Goal: Task Accomplishment & Management: Manage account settings

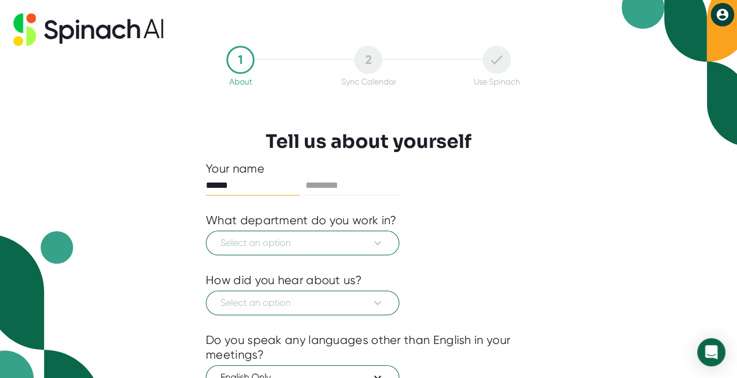
type input "******"
click at [255, 242] on span "Select an option" at bounding box center [303, 243] width 164 height 14
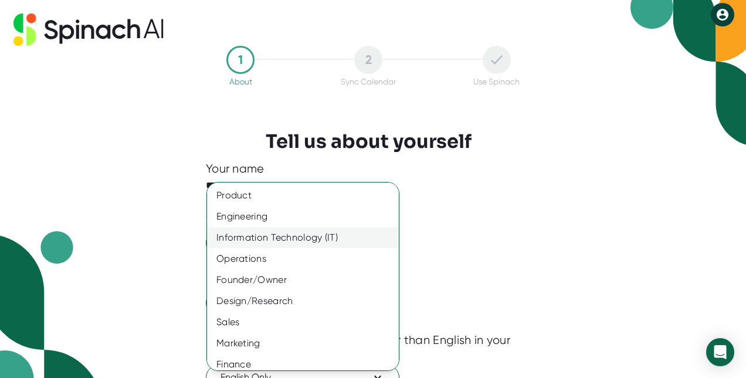
click at [256, 239] on div "Information Technology (IT)" at bounding box center [307, 237] width 201 height 21
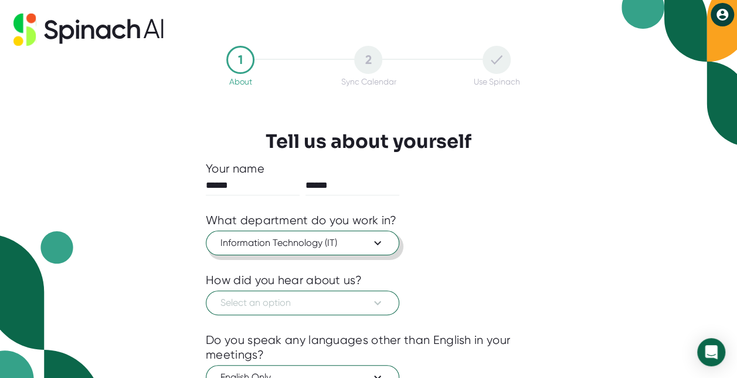
click at [256, 239] on span "Information Technology (IT)" at bounding box center [303, 243] width 164 height 14
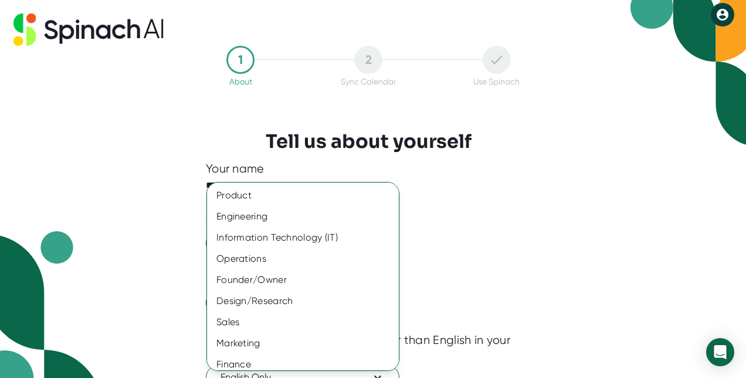
click at [460, 250] on div at bounding box center [373, 189] width 746 height 378
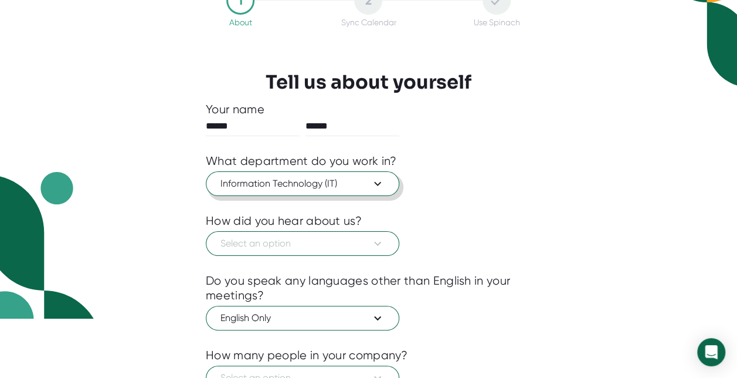
scroll to position [75, 0]
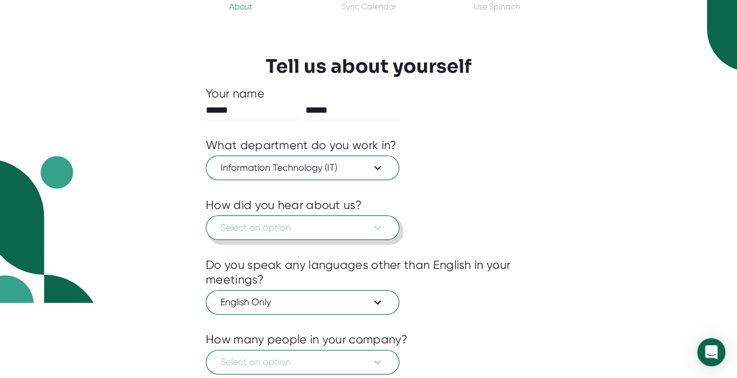
click at [329, 224] on span "Select an option" at bounding box center [303, 228] width 164 height 14
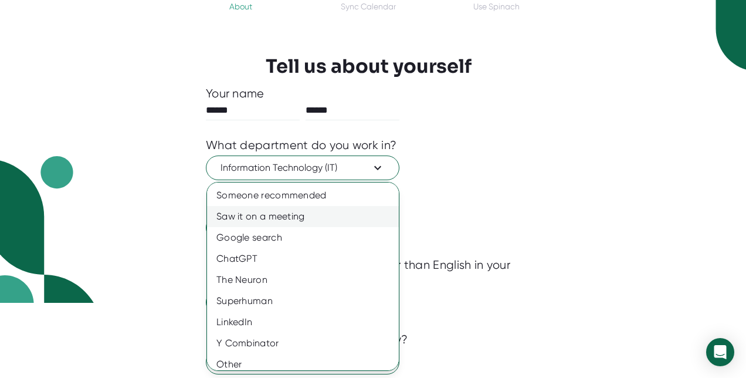
click at [329, 217] on div "Saw it on a meeting" at bounding box center [307, 216] width 201 height 21
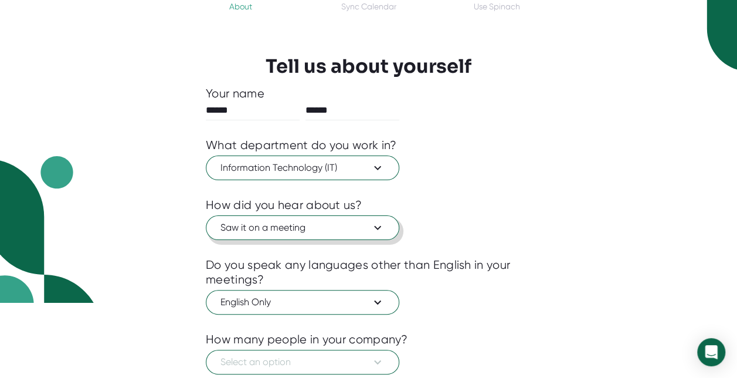
scroll to position [151, 0]
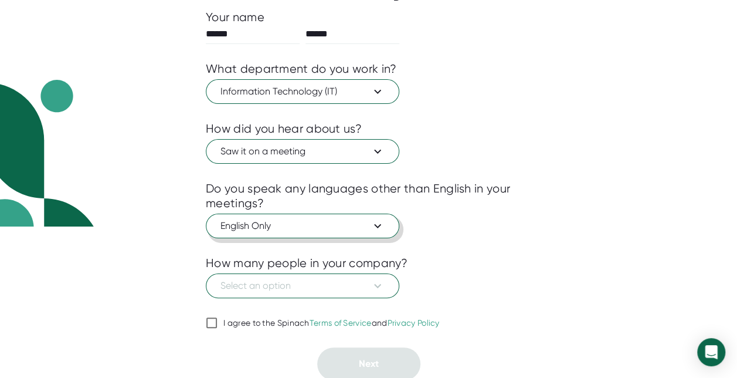
click at [318, 224] on span "English Only" at bounding box center [303, 226] width 164 height 14
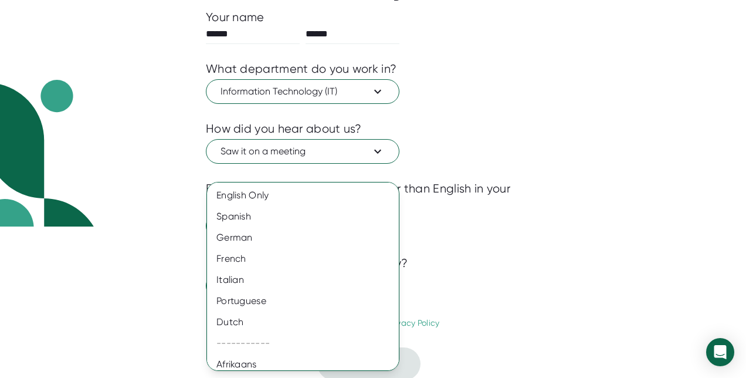
click at [470, 225] on div at bounding box center [373, 189] width 746 height 378
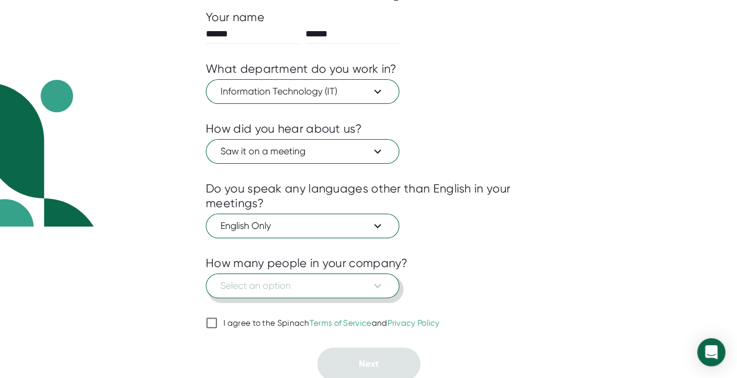
click at [319, 292] on button "Select an option" at bounding box center [303, 285] width 194 height 25
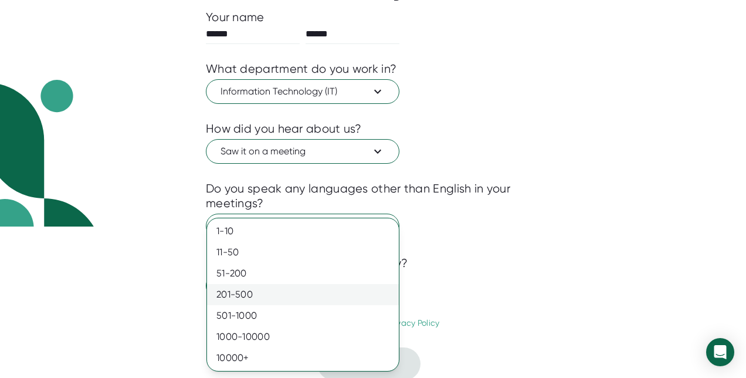
click at [307, 294] on div "201-500" at bounding box center [303, 294] width 192 height 21
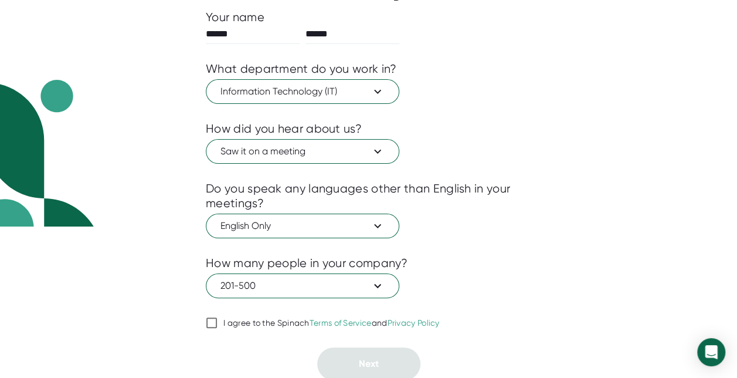
click at [211, 325] on input "I agree to the Spinach Terms of Service and Privacy Policy" at bounding box center [212, 323] width 12 height 14
checkbox input "true"
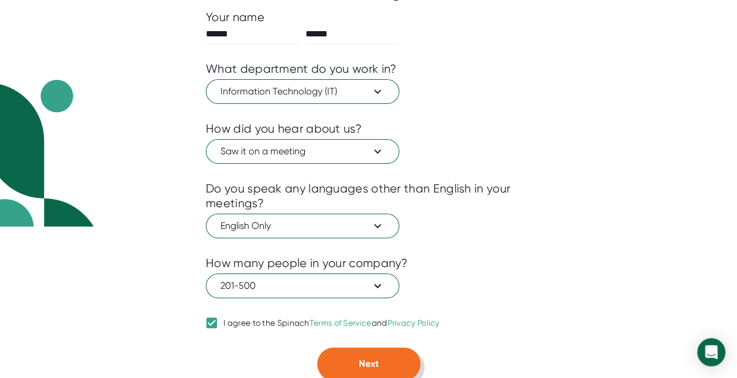
click at [346, 364] on button "Next" at bounding box center [368, 363] width 103 height 33
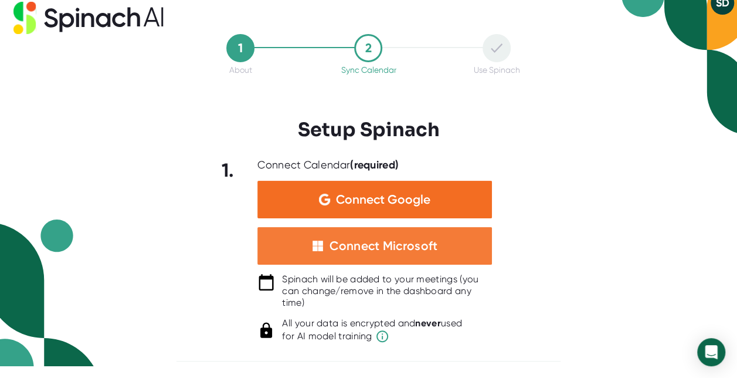
click at [387, 253] on div "Connect Microsoft" at bounding box center [374, 246] width 235 height 38
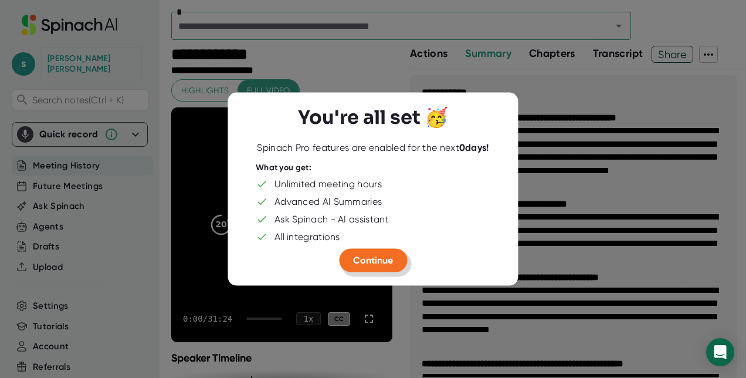
click at [374, 260] on span "Continue" at bounding box center [373, 260] width 40 height 11
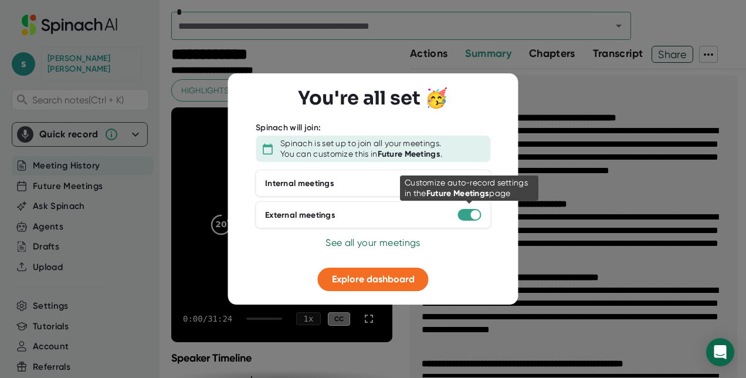
click at [470, 215] on div at bounding box center [474, 214] width 9 height 9
click at [468, 215] on div at bounding box center [469, 215] width 23 height 12
click at [472, 214] on div at bounding box center [474, 214] width 9 height 9
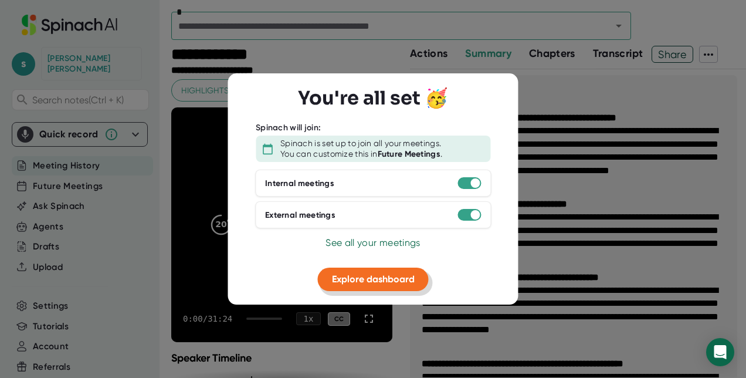
click at [360, 277] on span "Explore dashboard" at bounding box center [373, 278] width 83 height 11
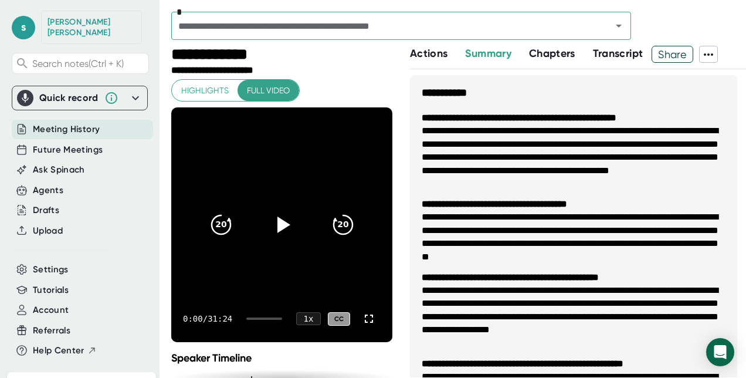
scroll to position [38, 0]
click at [43, 262] on span "Settings" at bounding box center [51, 268] width 36 height 13
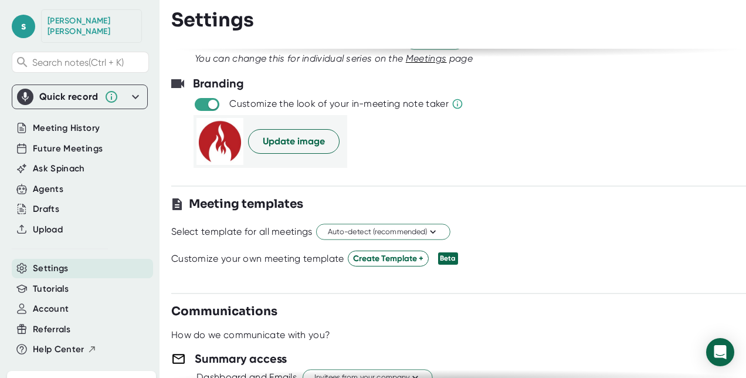
scroll to position [178, 0]
click at [350, 231] on span "Auto-detect (recommended)" at bounding box center [383, 232] width 111 height 11
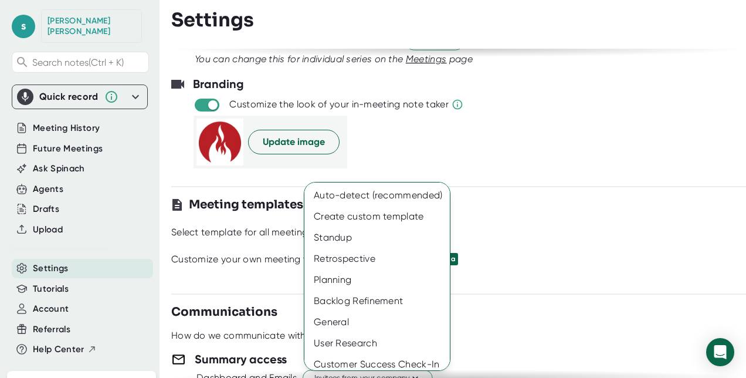
click at [518, 206] on div at bounding box center [373, 189] width 746 height 378
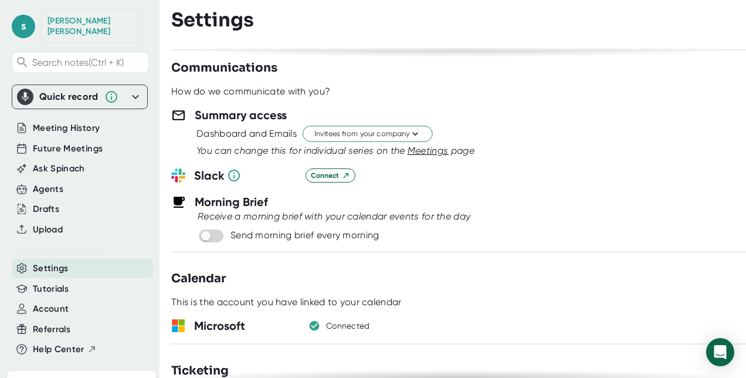
scroll to position [427, 0]
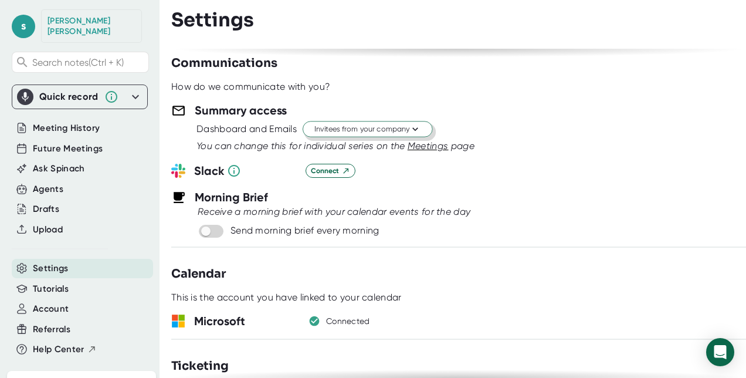
click at [366, 128] on span "Invitees from your company" at bounding box center [367, 129] width 107 height 11
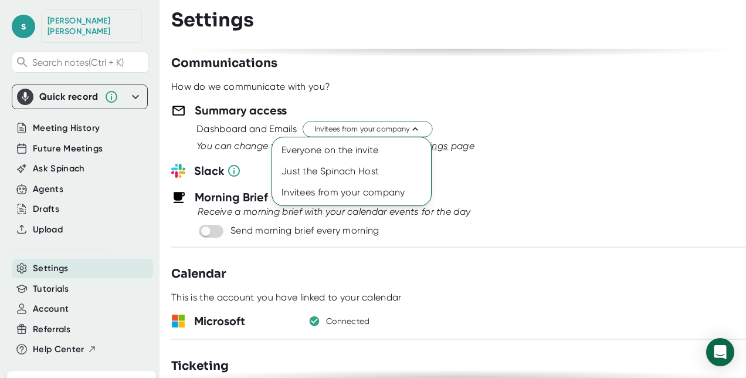
click at [460, 103] on div at bounding box center [373, 189] width 746 height 378
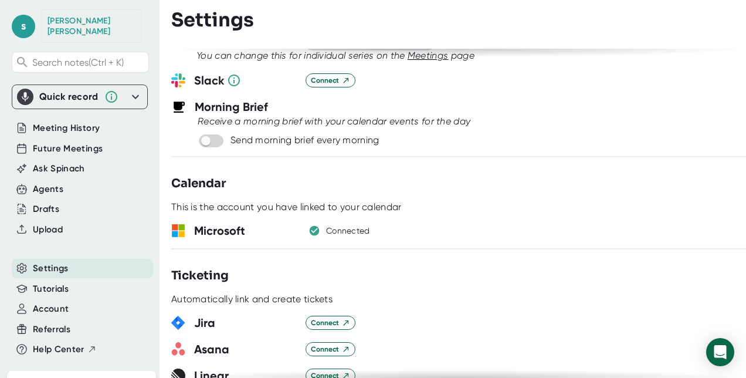
scroll to position [516, 0]
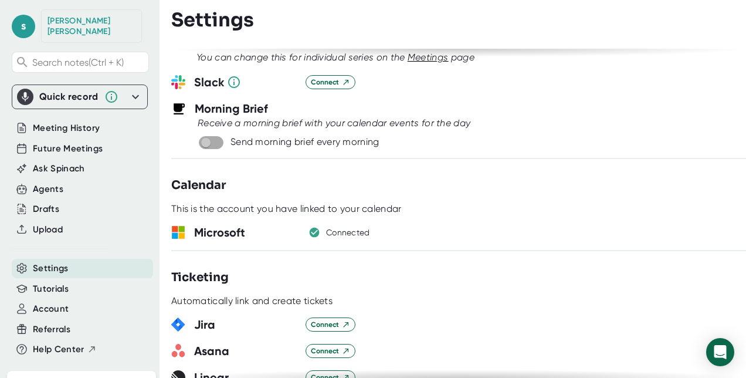
click at [217, 138] on input "checkbox" at bounding box center [205, 142] width 33 height 11
checkbox input "true"
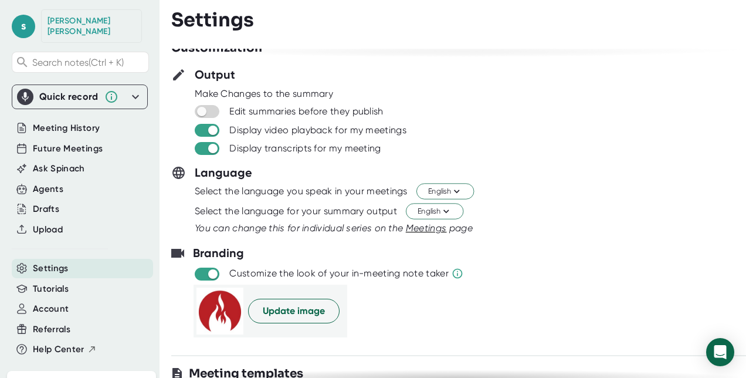
scroll to position [0, 0]
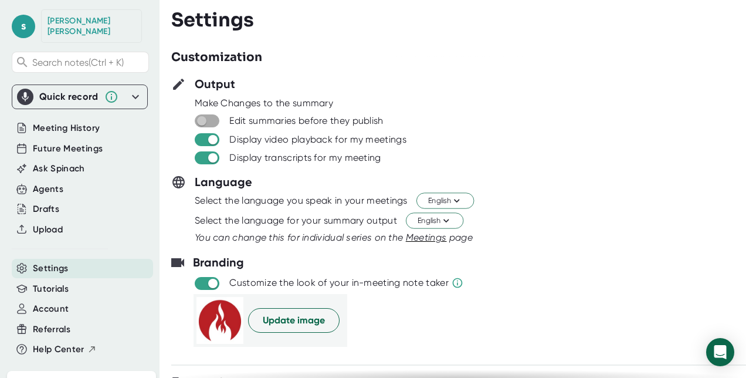
click at [212, 118] on input "checkbox" at bounding box center [201, 121] width 33 height 11
checkbox input "true"
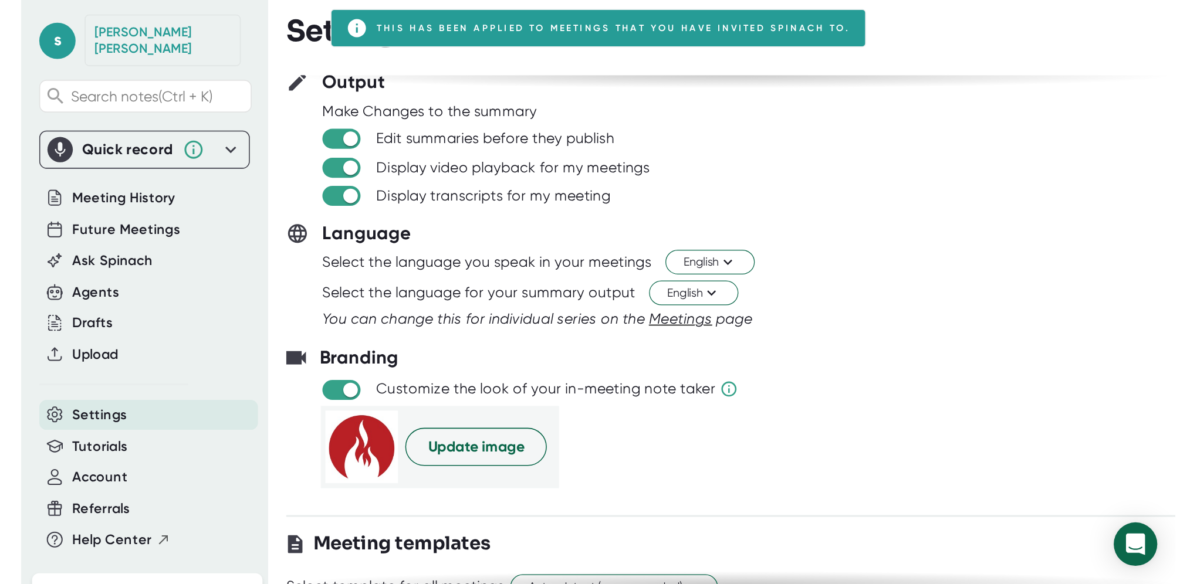
scroll to position [32, 0]
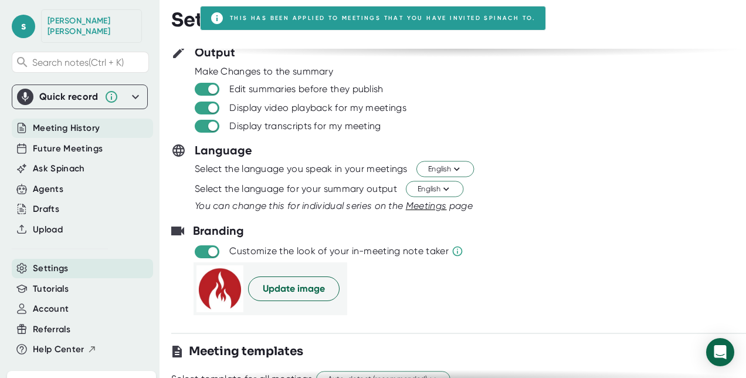
click at [63, 122] on span "Meeting History" at bounding box center [66, 127] width 67 height 13
